Goal: Task Accomplishment & Management: Manage account settings

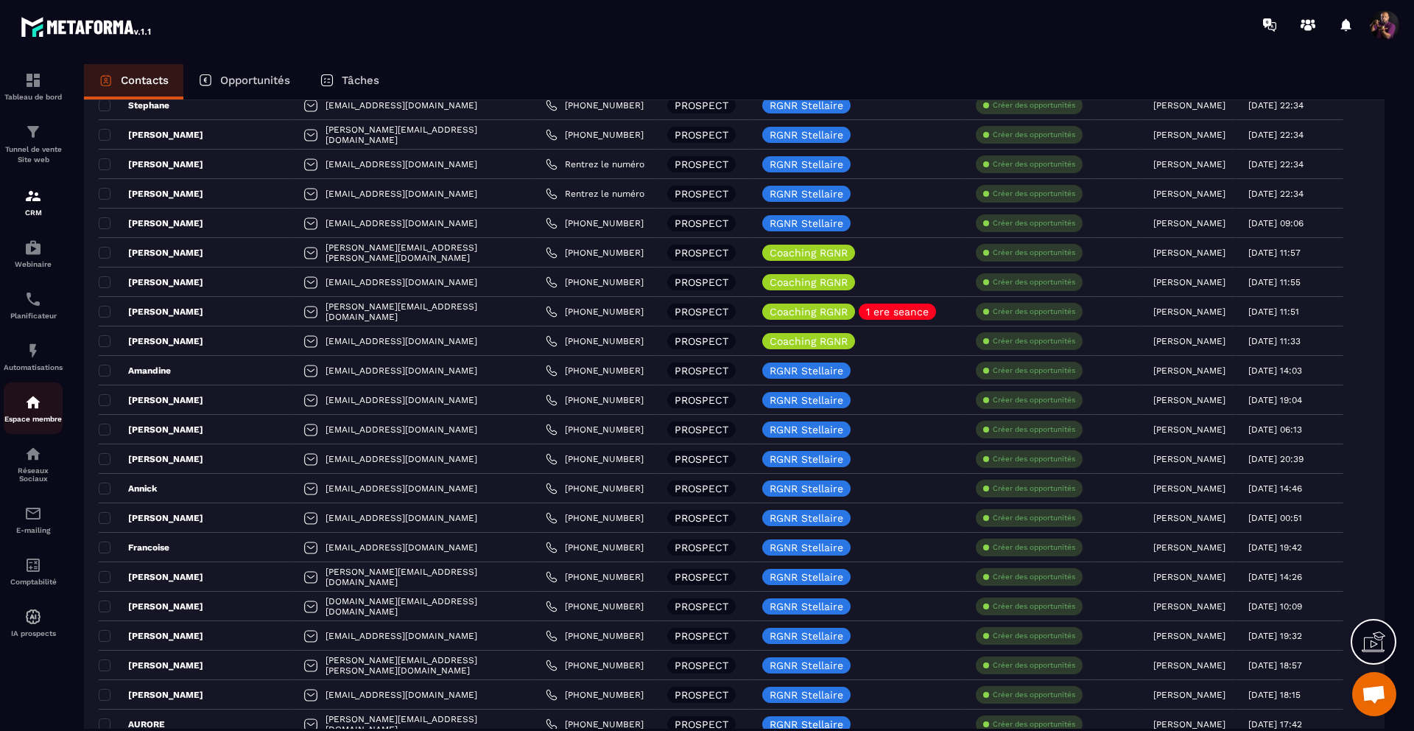
click at [26, 411] on img at bounding box center [33, 402] width 18 height 18
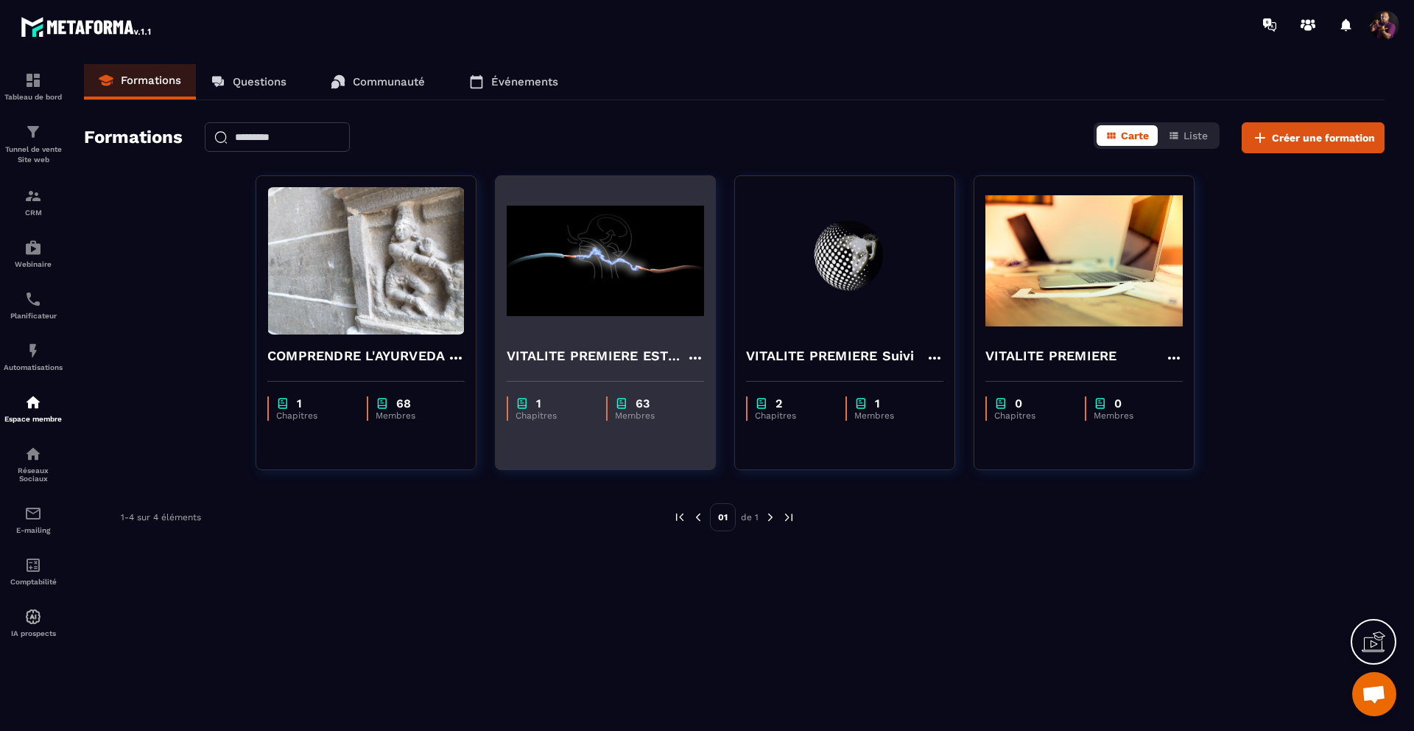
click at [575, 280] on img at bounding box center [605, 260] width 197 height 147
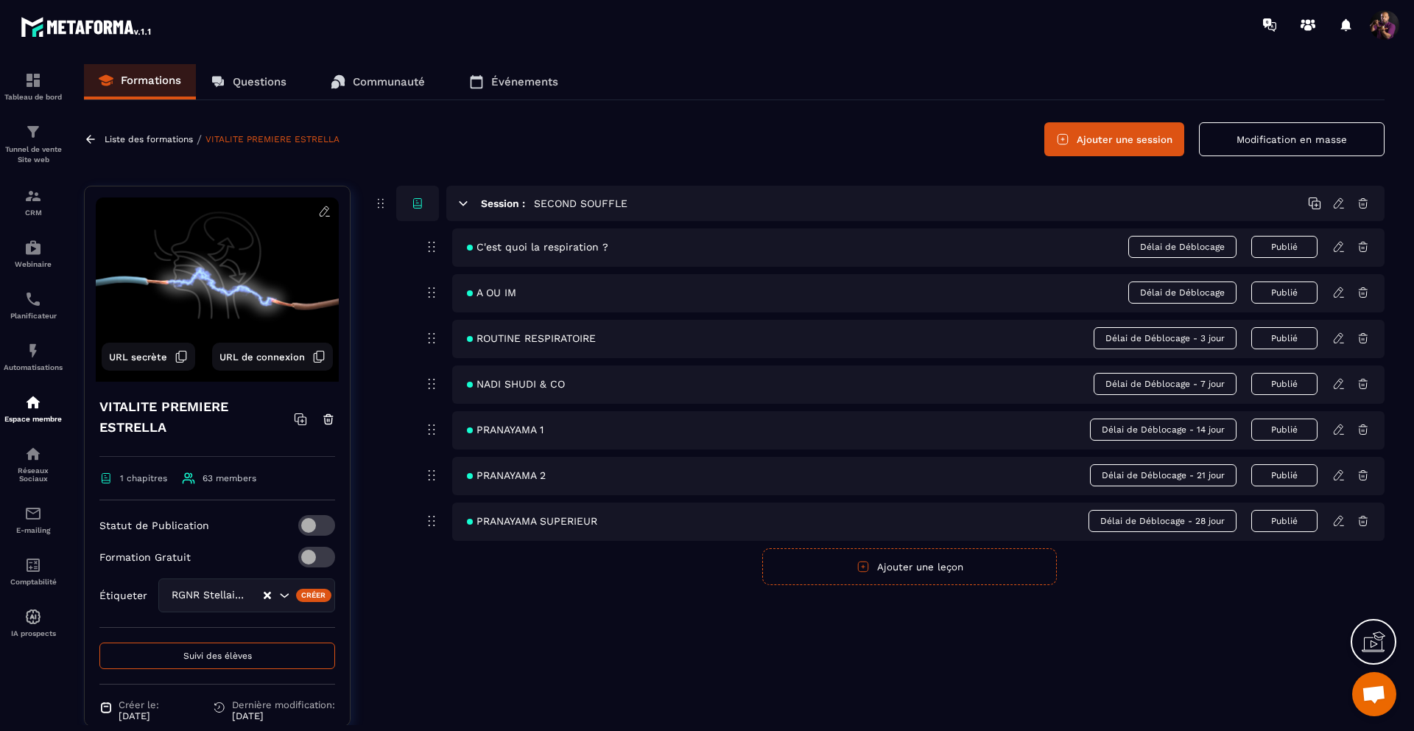
click at [173, 648] on button "Suivi des élèves" at bounding box center [217, 655] width 236 height 27
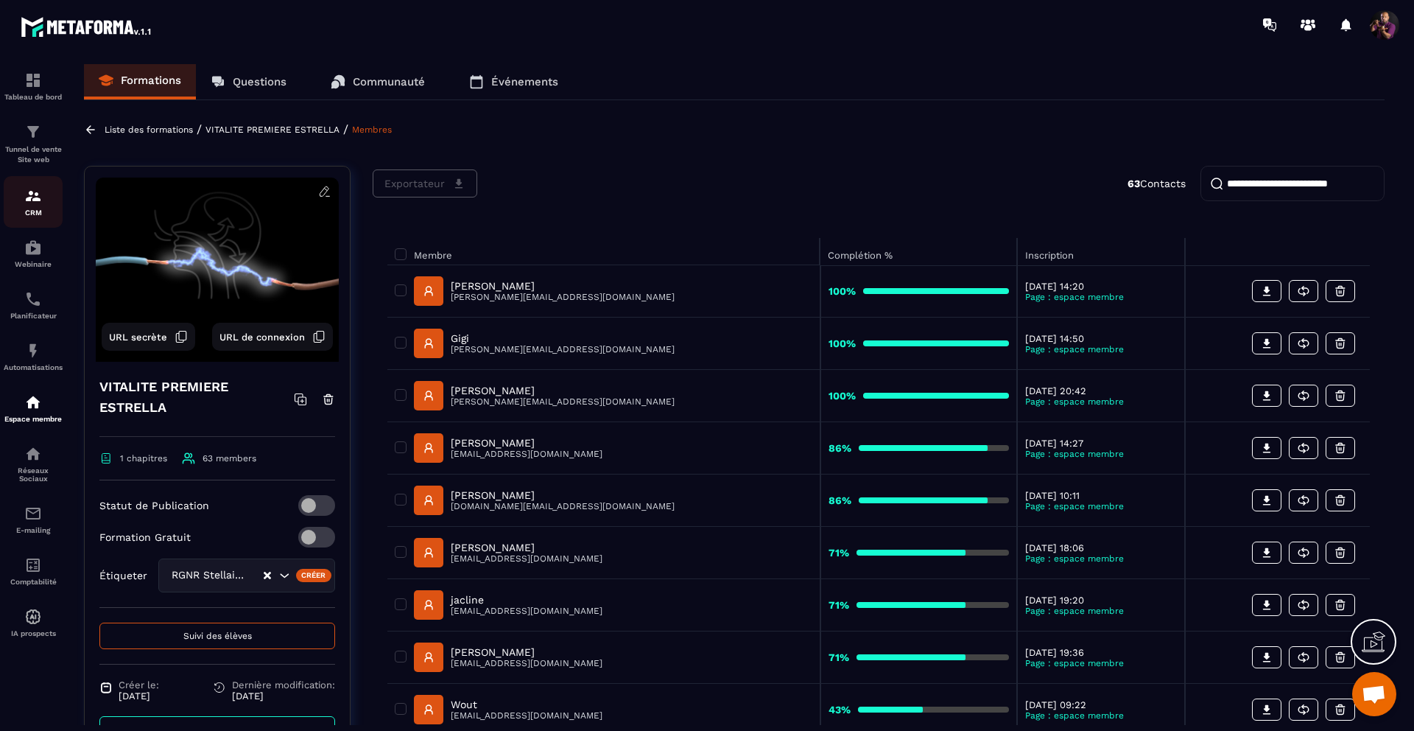
click at [26, 194] on img at bounding box center [33, 196] width 18 height 18
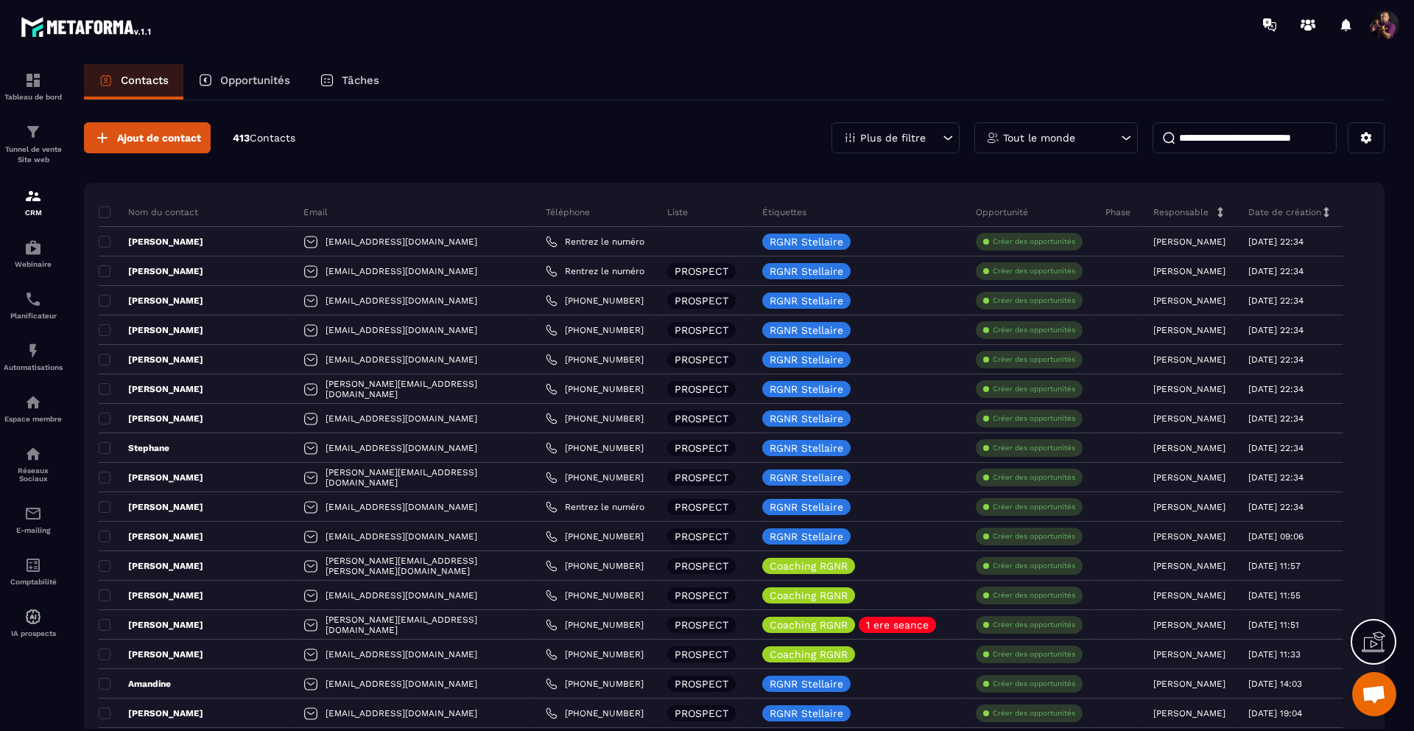
click at [1226, 138] on input at bounding box center [1245, 137] width 184 height 31
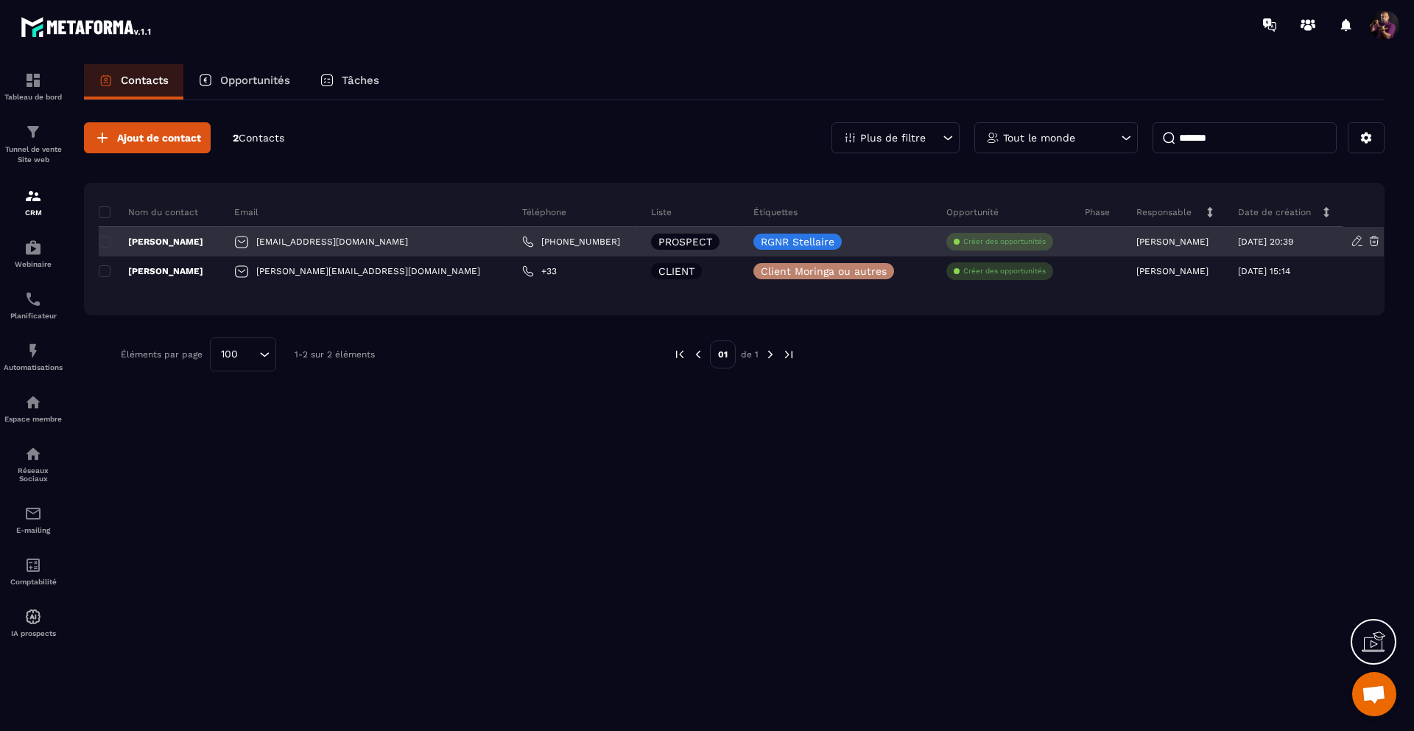
type input "*******"
click at [320, 239] on div "[EMAIL_ADDRESS][DOMAIN_NAME]" at bounding box center [367, 241] width 288 height 29
click at [308, 241] on div "[EMAIL_ADDRESS][DOMAIN_NAME]" at bounding box center [367, 241] width 288 height 29
click at [153, 242] on p "[PERSON_NAME]" at bounding box center [151, 242] width 105 height 12
